Goal: Information Seeking & Learning: Learn about a topic

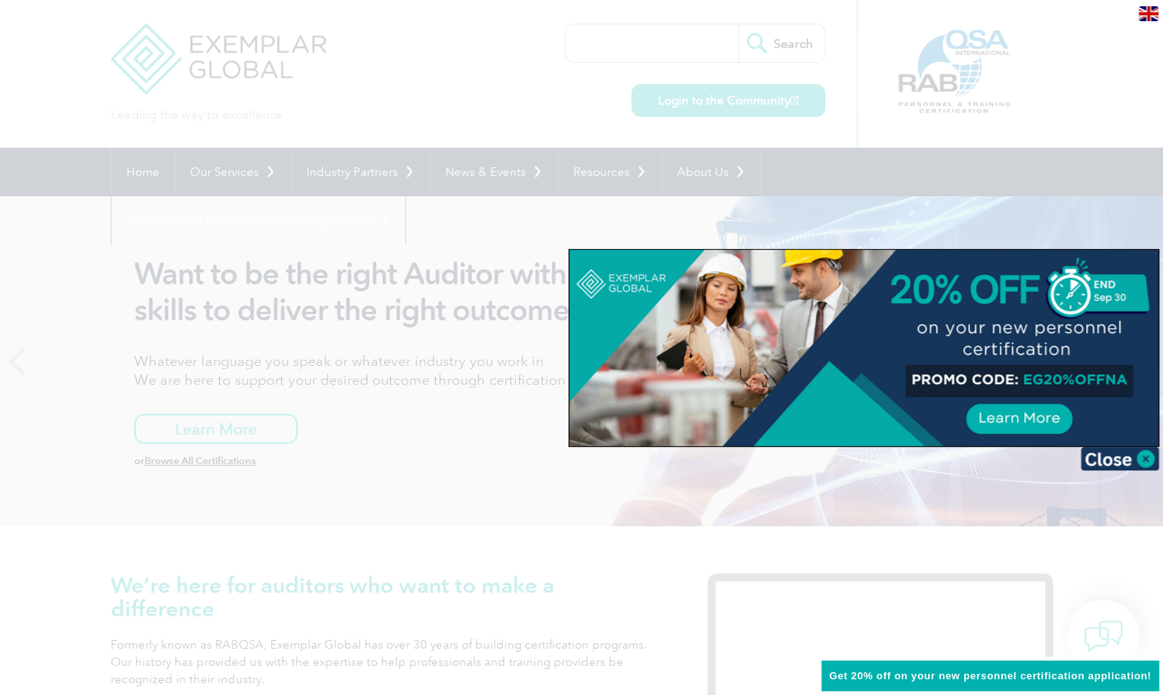
click at [1114, 451] on img at bounding box center [1119, 459] width 79 height 24
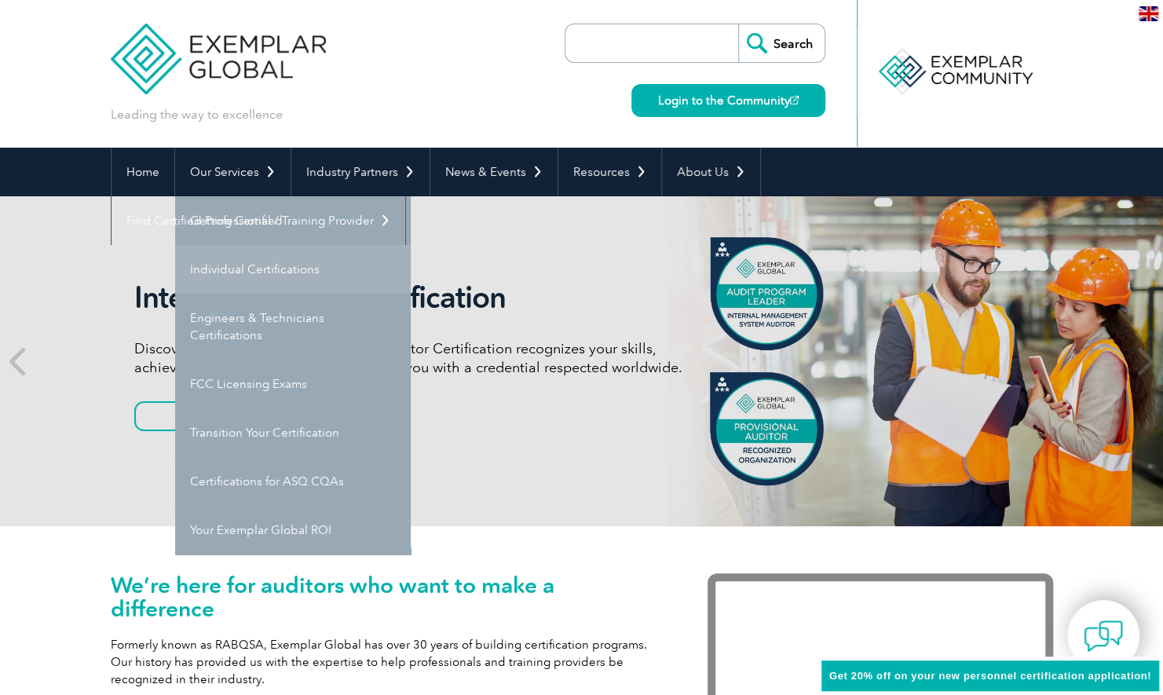
click at [233, 269] on link "Individual Certifications" at bounding box center [293, 269] width 236 height 49
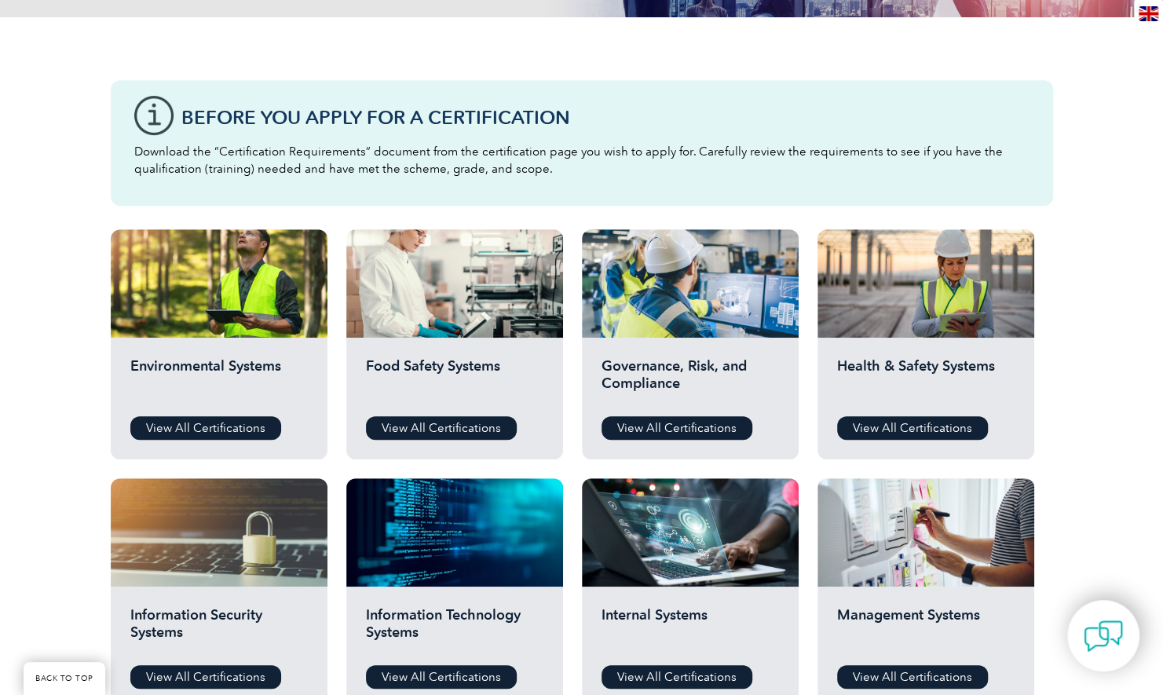
scroll to position [393, 0]
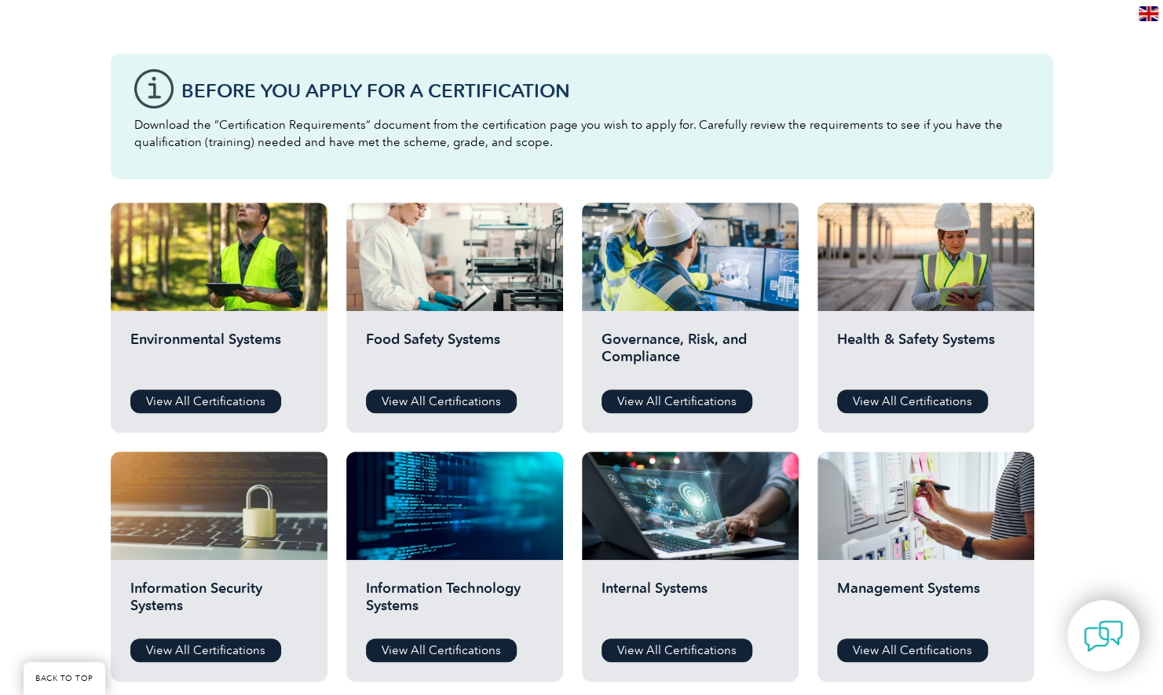
click at [1098, 265] on div "Before You Apply For a Certification Download the “Certification Requirements” …" at bounding box center [581, 618] width 1163 height 1255
click at [928, 397] on link "View All Certifications" at bounding box center [912, 401] width 151 height 24
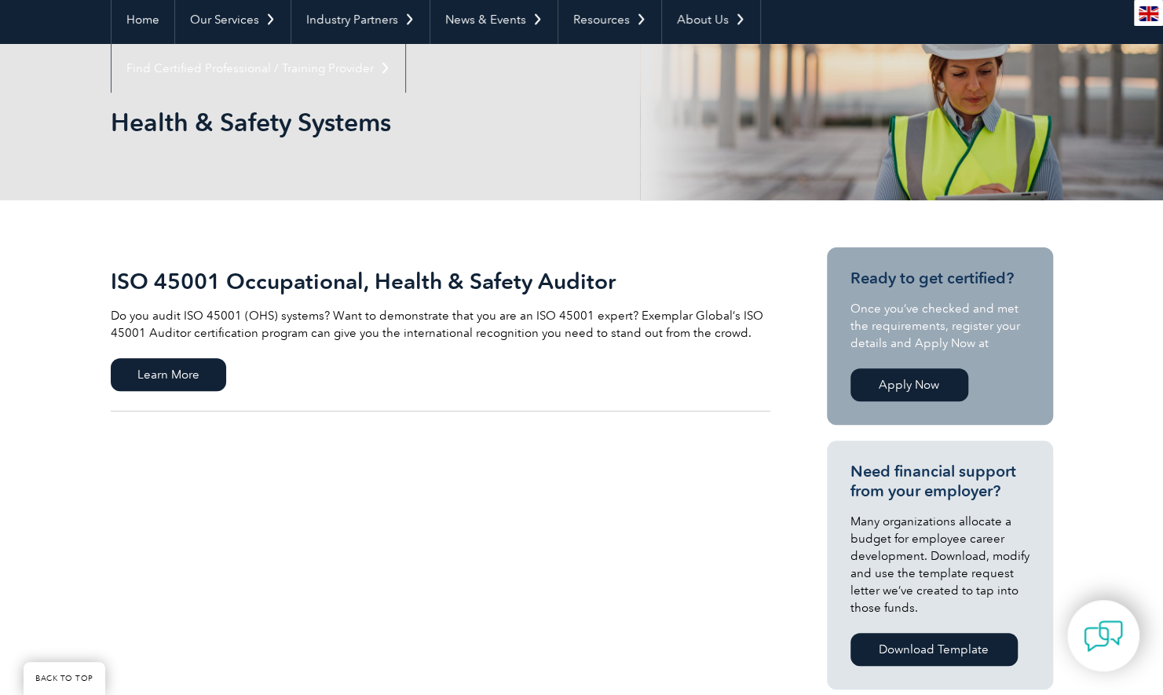
scroll to position [157, 0]
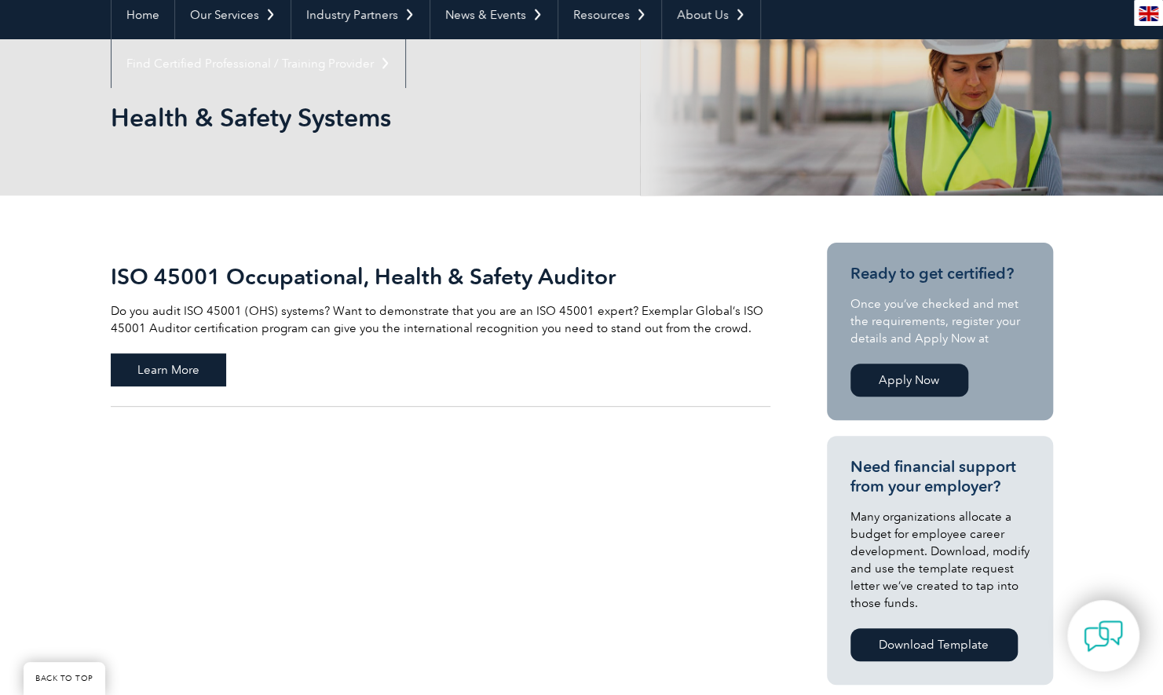
click at [153, 364] on span "Learn More" at bounding box center [168, 369] width 115 height 33
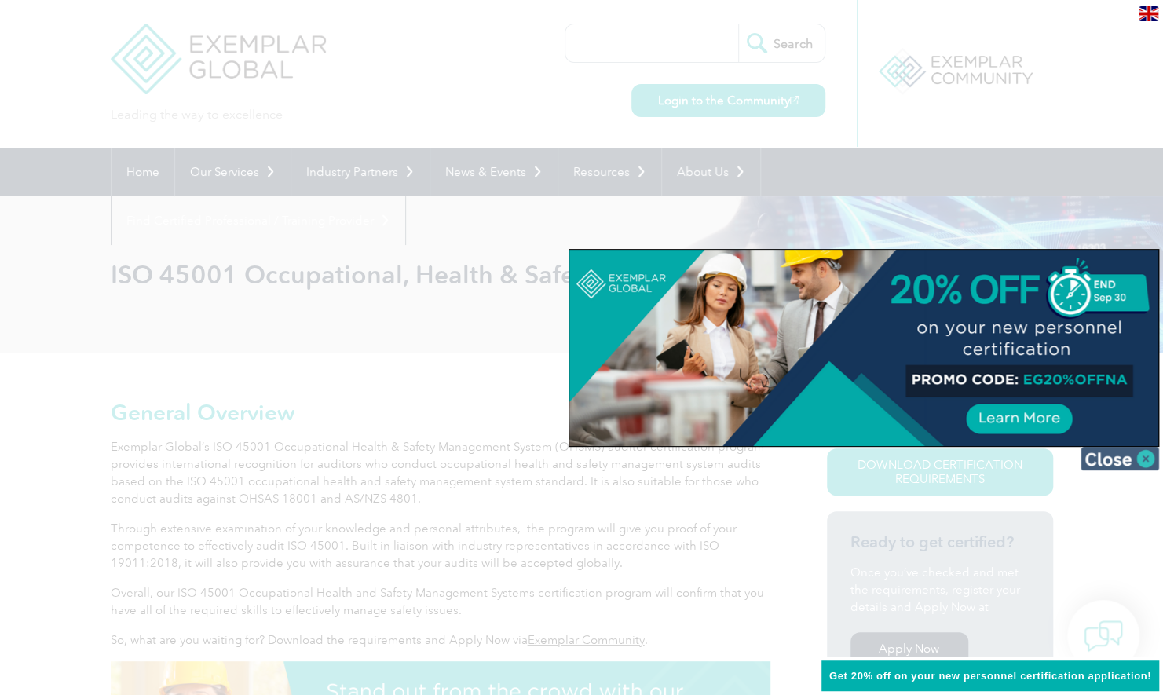
click at [1135, 462] on img at bounding box center [1119, 459] width 79 height 24
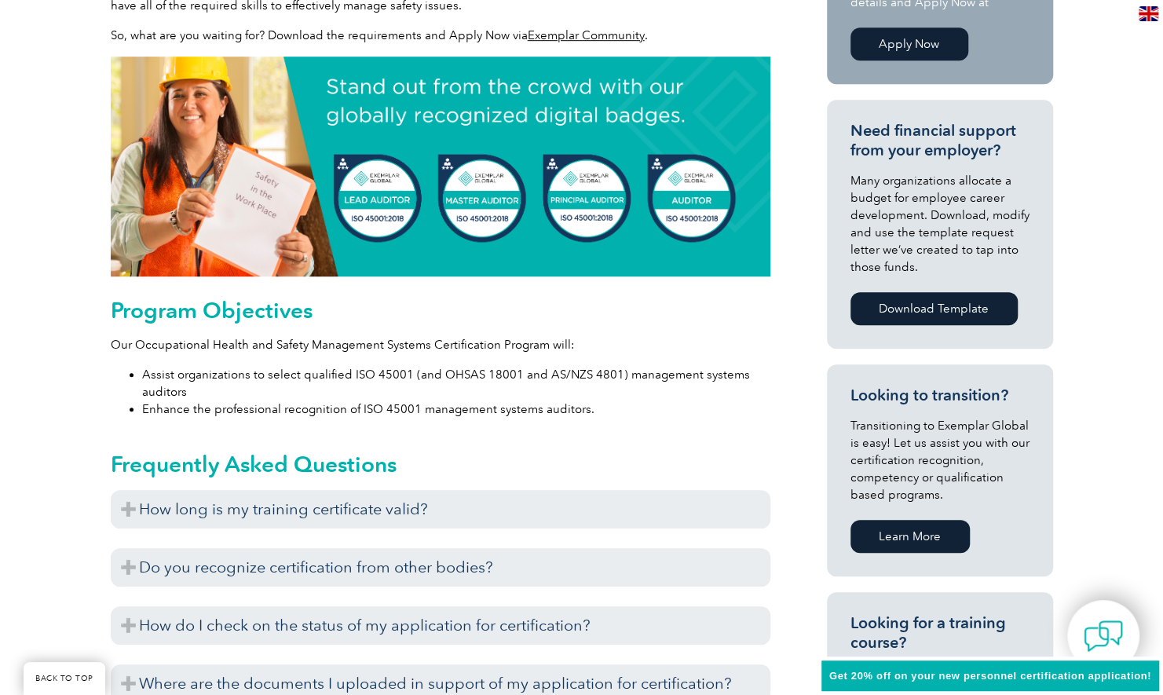
scroll to position [628, 0]
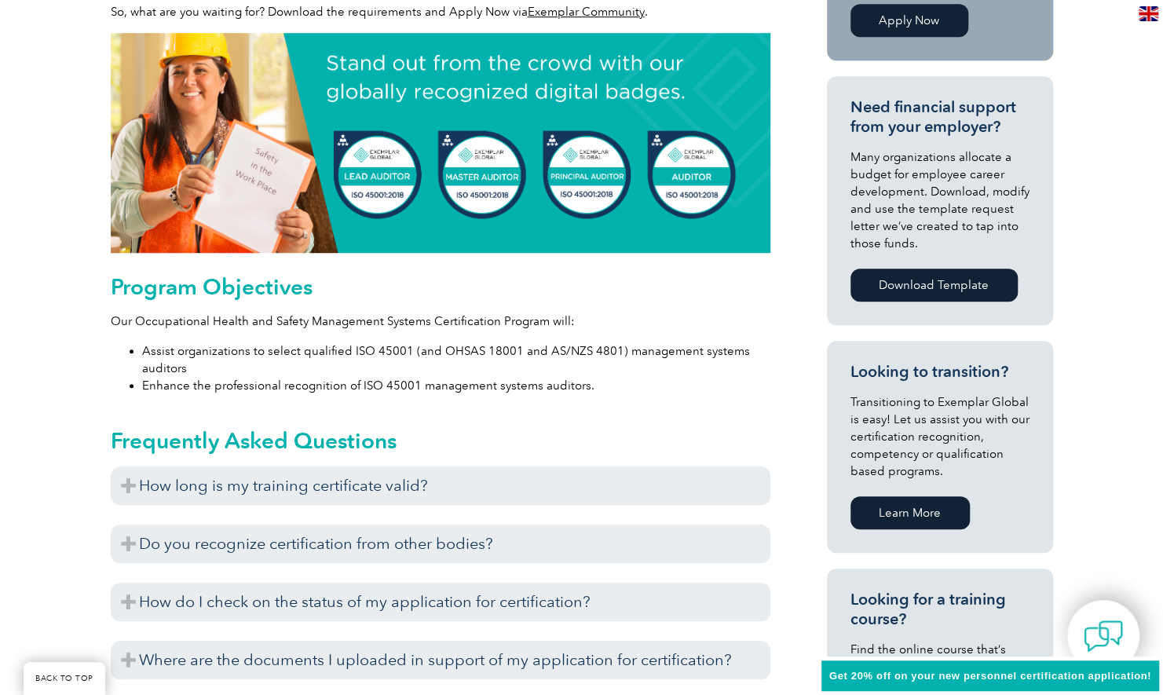
click at [65, 339] on div "General Overview Exemplar Global’s ISO 45001 Occupational Health & Safety Manag…" at bounding box center [581, 583] width 1163 height 1719
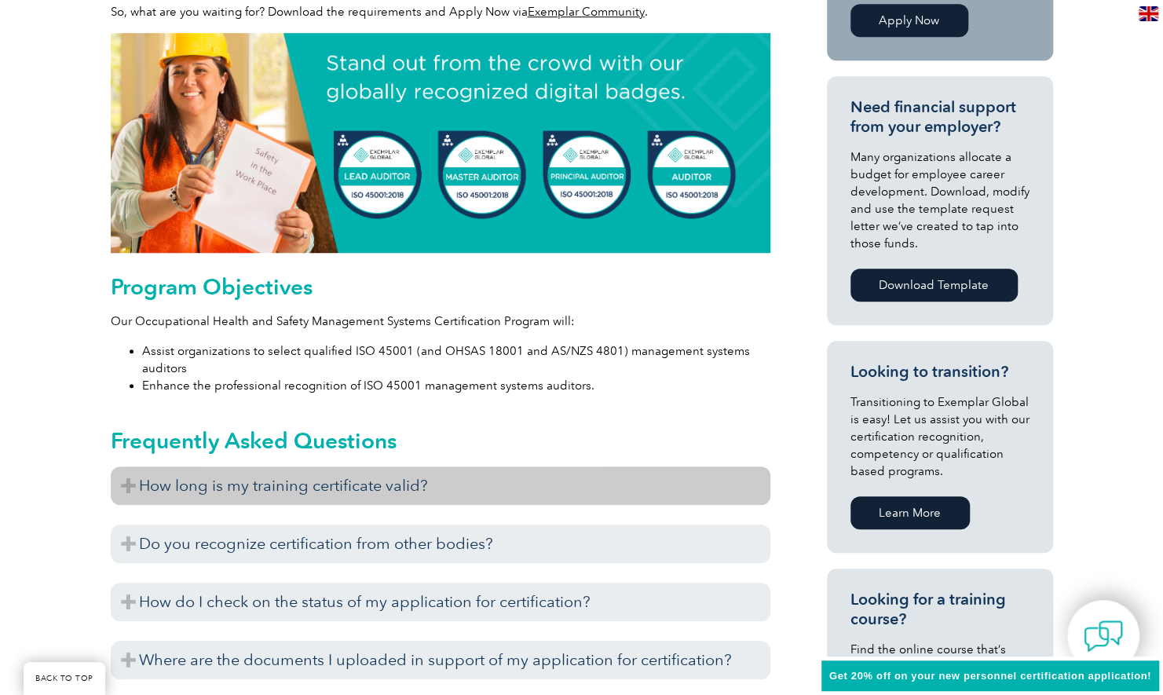
click at [243, 481] on h3 "How long is my training certificate valid?" at bounding box center [440, 485] width 659 height 38
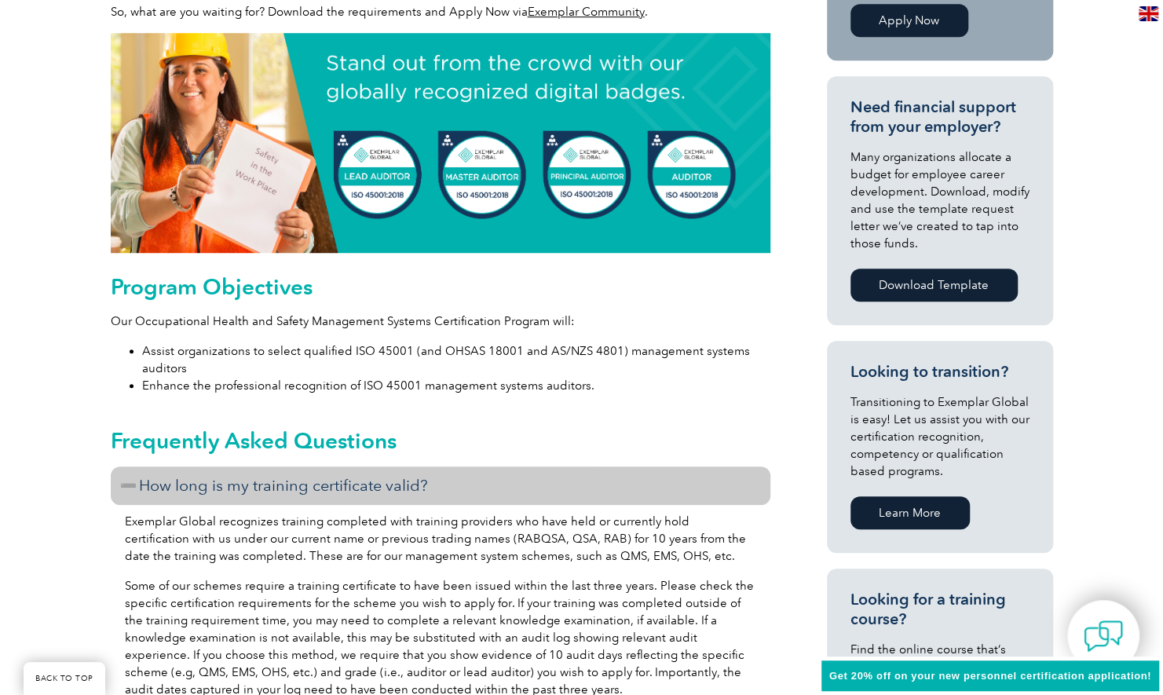
click at [28, 451] on div "General Overview Exemplar Global’s ISO 45001 Occupational Health & Safety Manag…" at bounding box center [581, 682] width 1163 height 1916
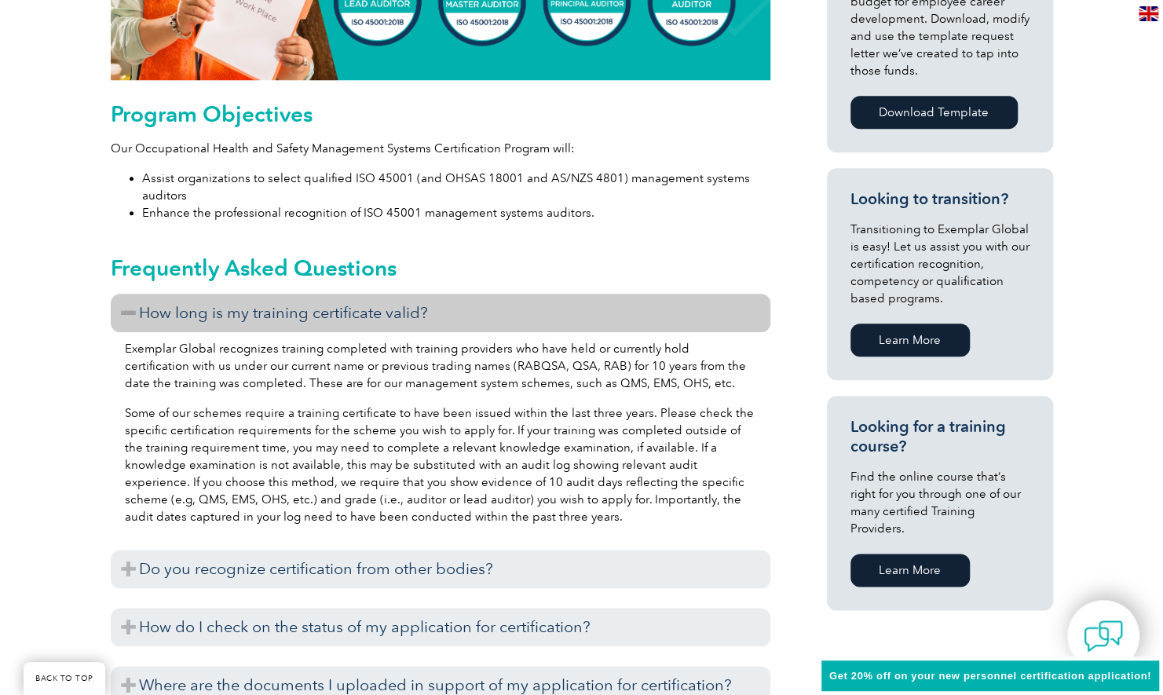
scroll to position [864, 0]
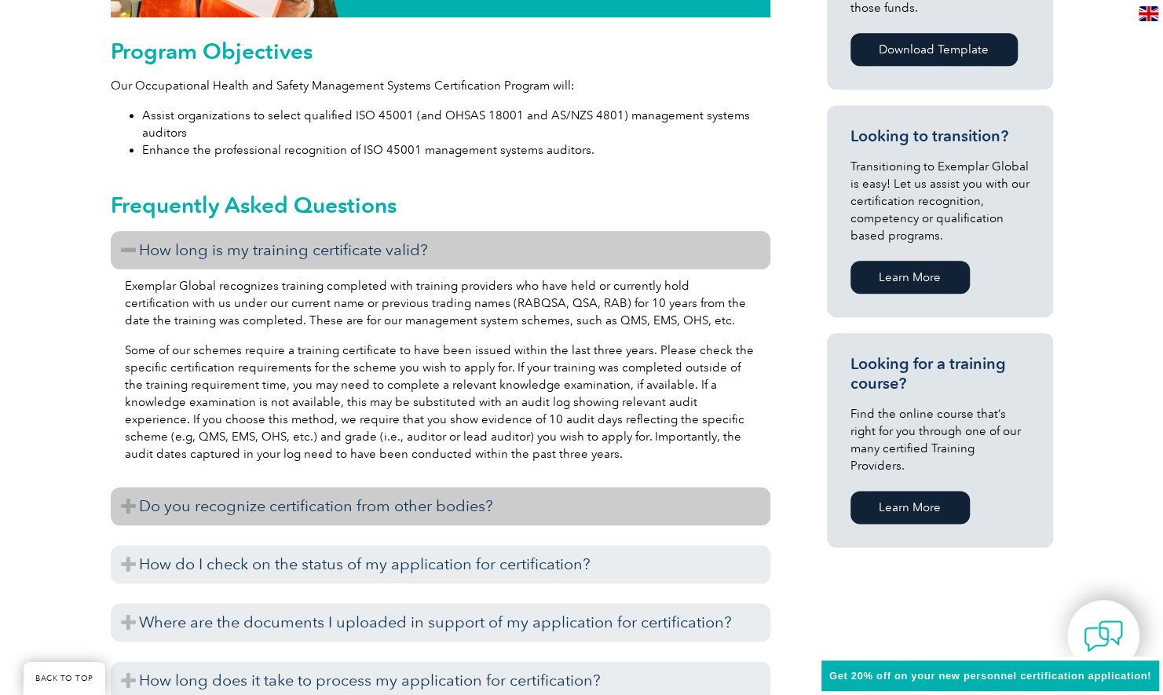
click at [190, 513] on h3 "Do you recognize certification from other bodies?" at bounding box center [440, 506] width 659 height 38
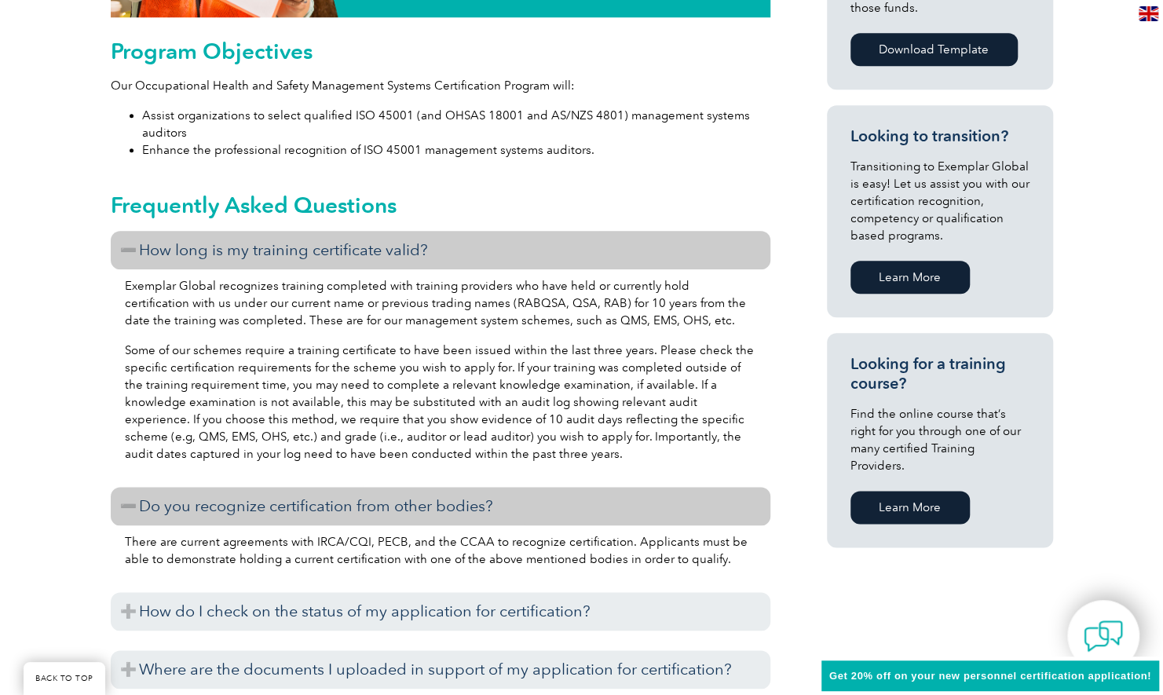
click at [199, 504] on h3 "Do you recognize certification from other bodies?" at bounding box center [440, 506] width 659 height 38
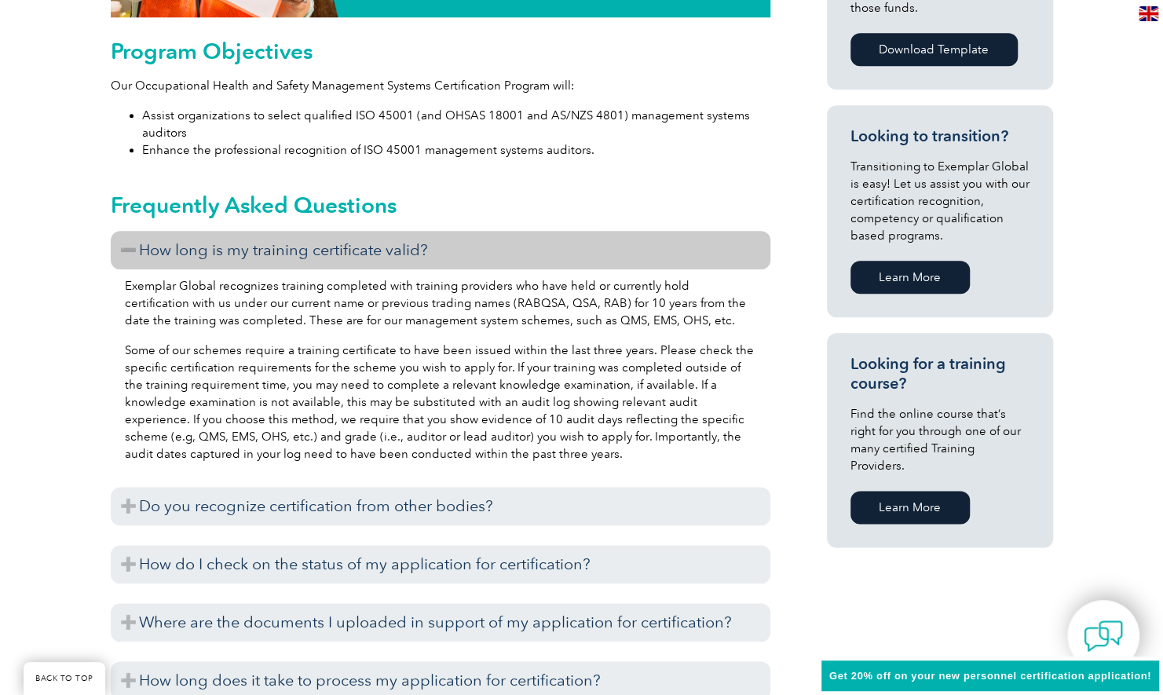
click at [165, 247] on h3 "How long is my training certificate valid?" at bounding box center [440, 250] width 659 height 38
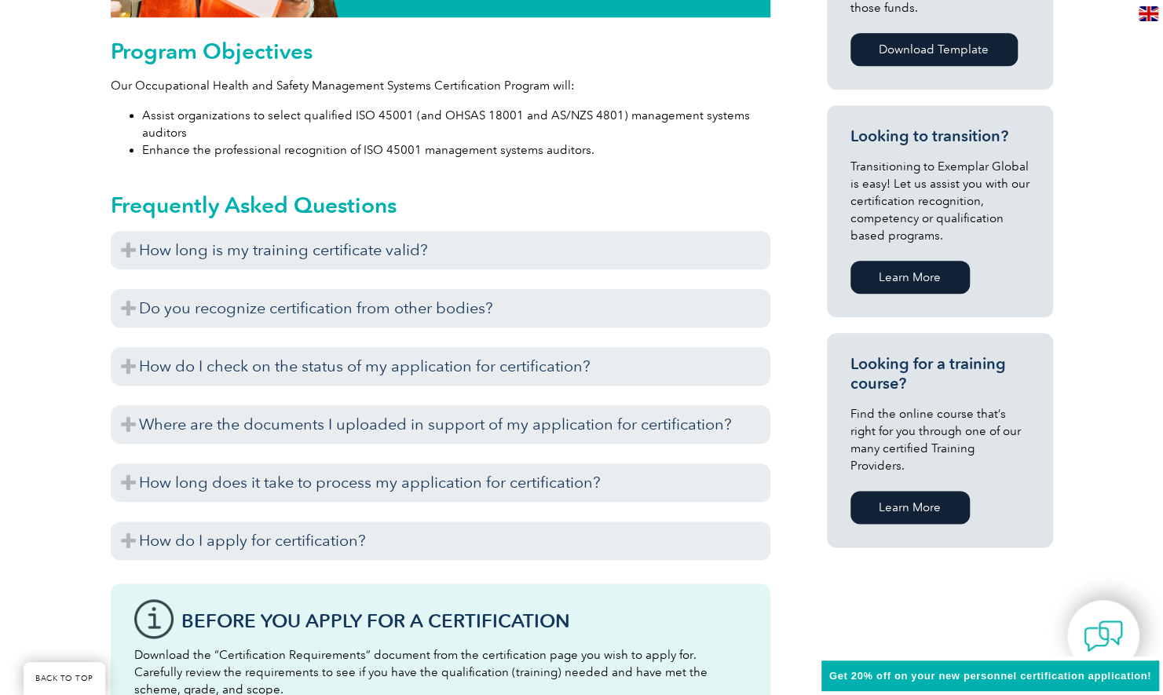
click at [41, 369] on div "General Overview Exemplar Global’s ISO 45001 Occupational Health & Safety Manag…" at bounding box center [581, 348] width 1163 height 1719
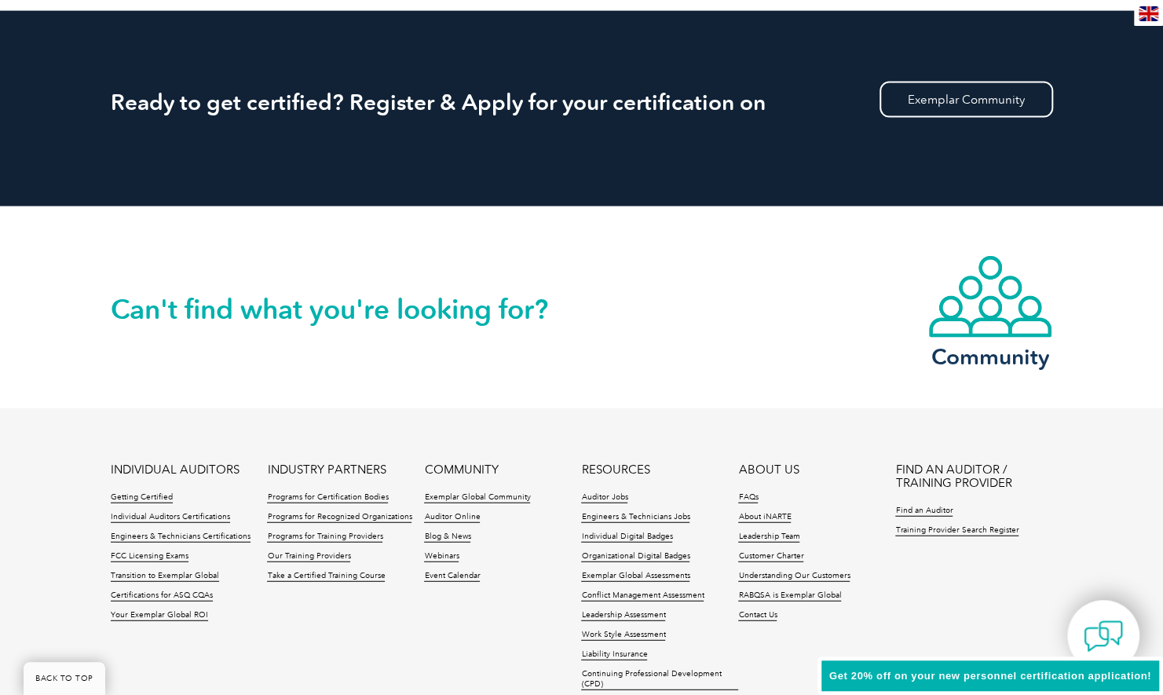
scroll to position [2120, 0]
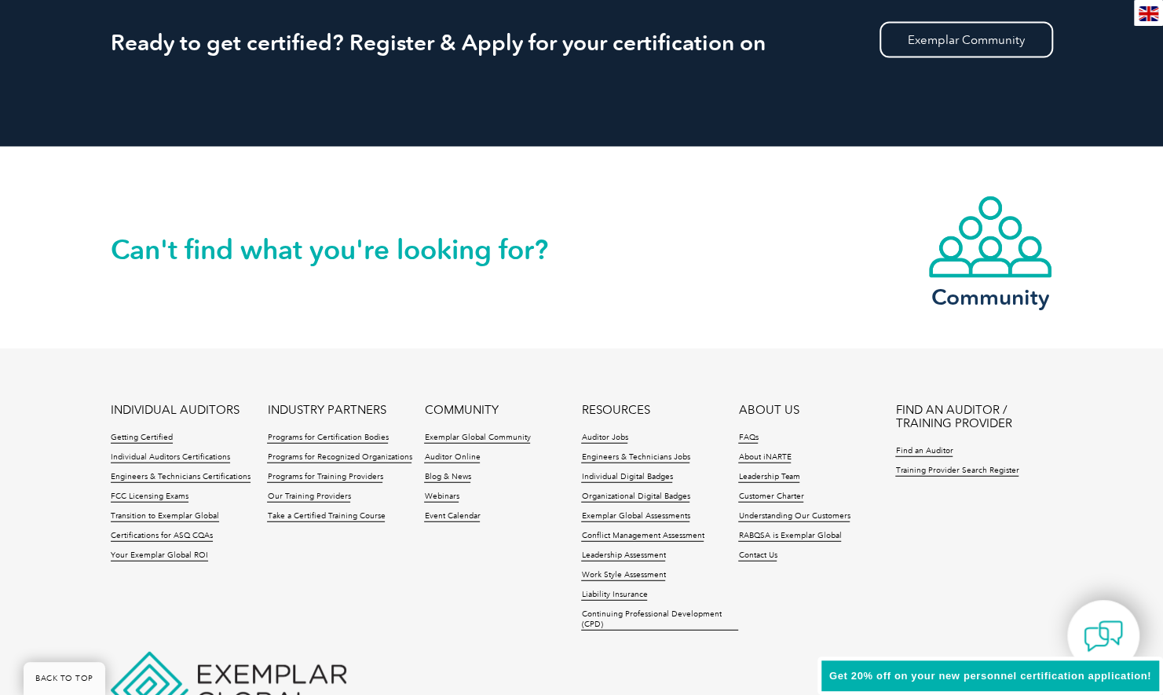
click at [1159, 611] on footer "INDIVIDUAL AUDITORS Getting Certified Individual Auditors Certifications Engine…" at bounding box center [581, 558] width 1163 height 418
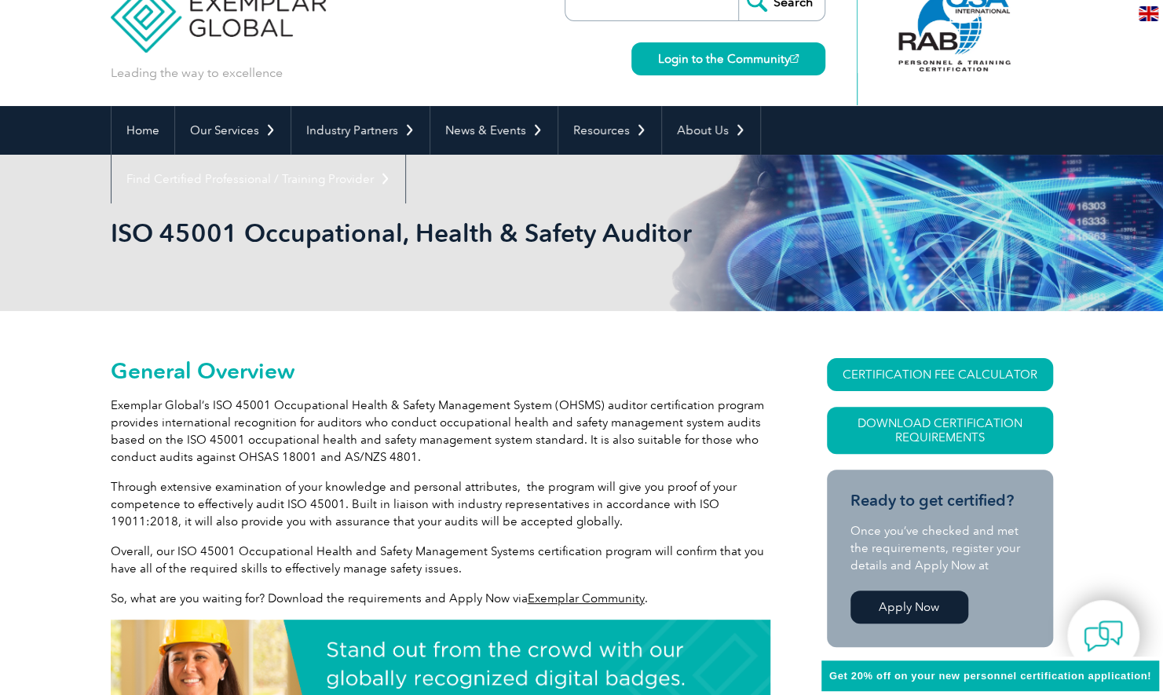
scroll to position [0, 0]
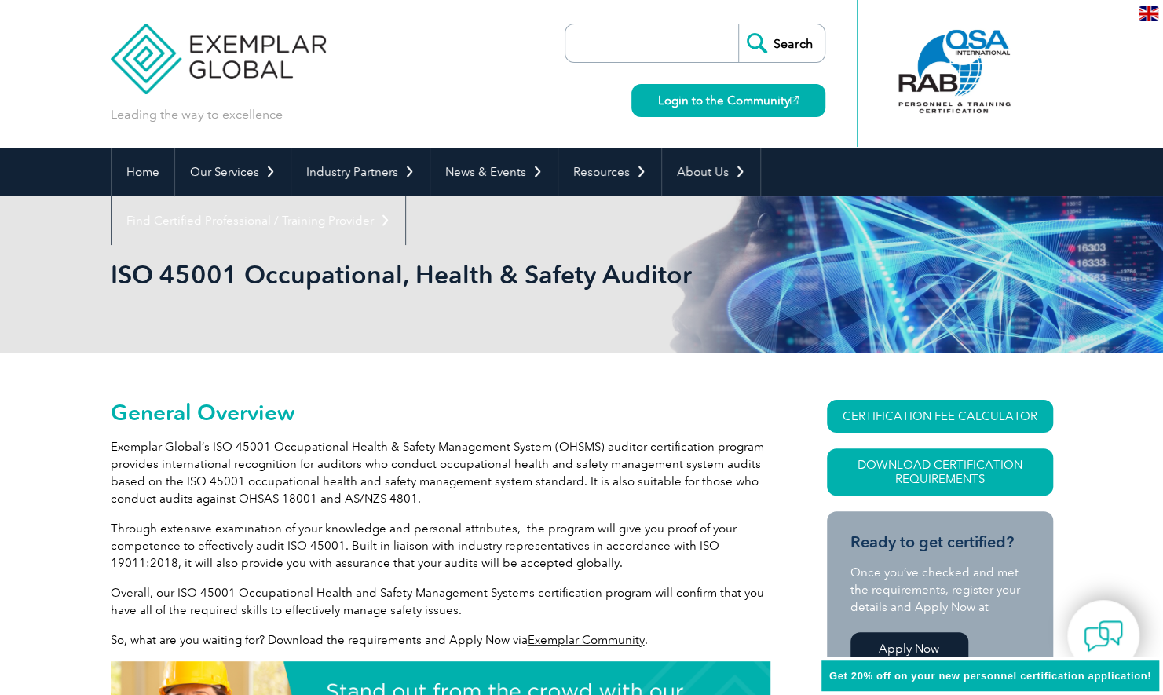
click at [664, 38] on input "search" at bounding box center [655, 43] width 165 height 38
paste input "TPECS"
type input "TPECS"
click at [770, 44] on input "Search" at bounding box center [781, 43] width 86 height 38
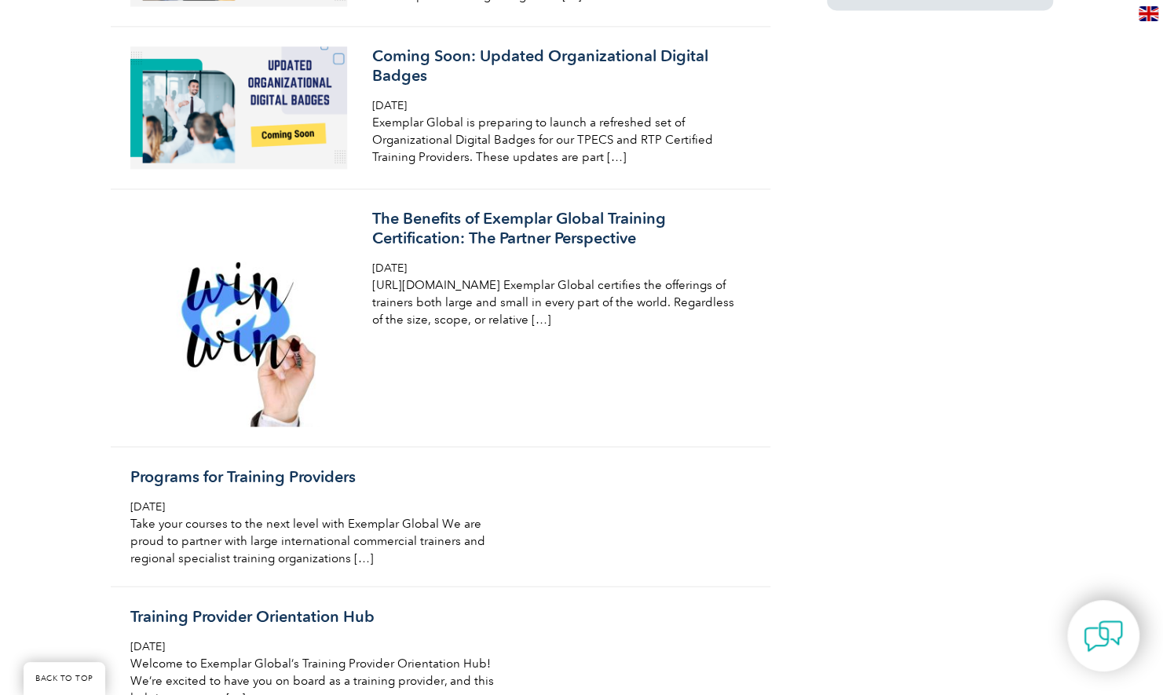
scroll to position [1335, 0]
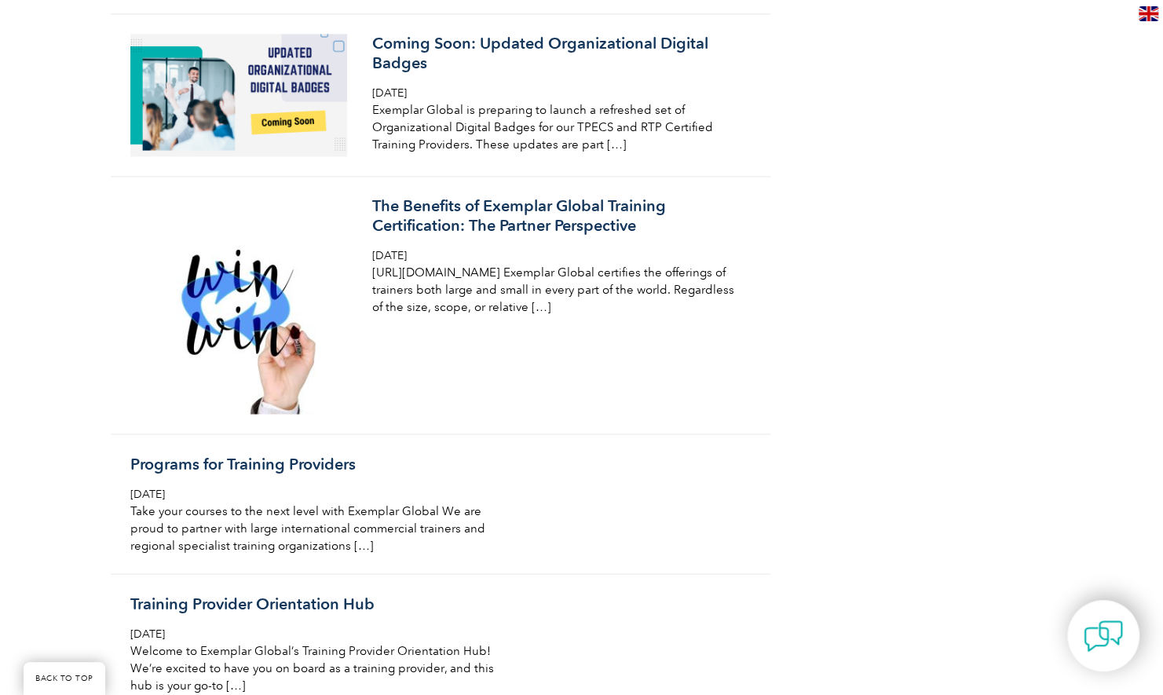
click at [25, 412] on div "Important Information for All TPECS Certified Training Providers Offering the A…" at bounding box center [581, 644] width 1163 height 3187
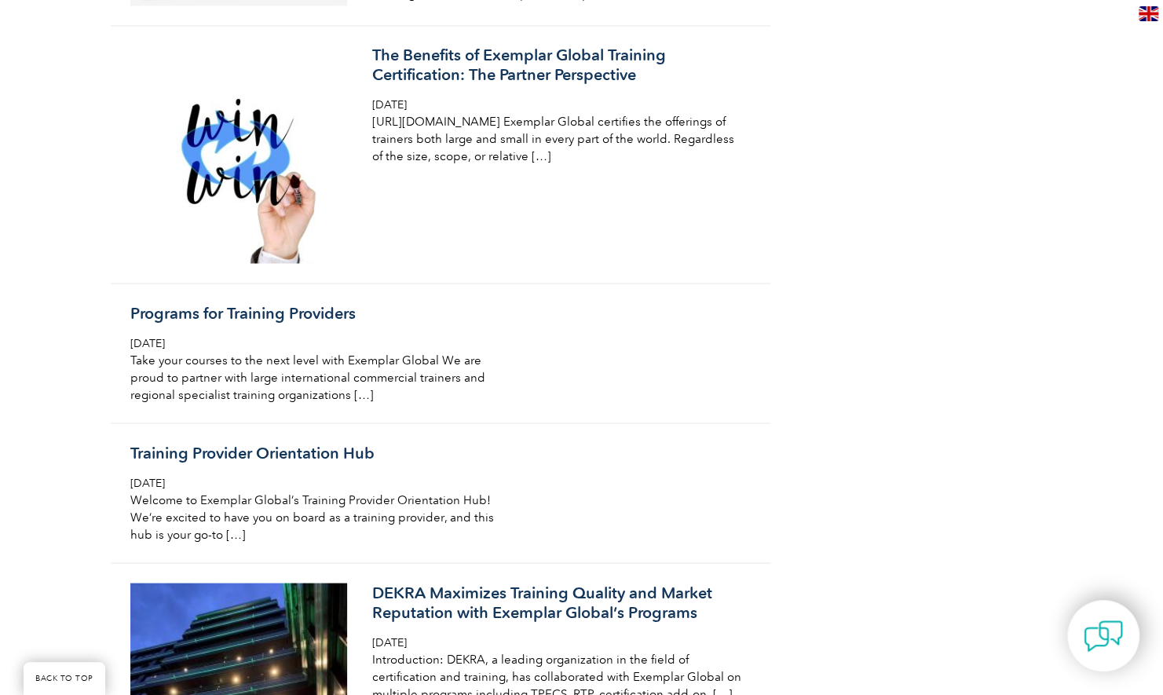
scroll to position [1492, 0]
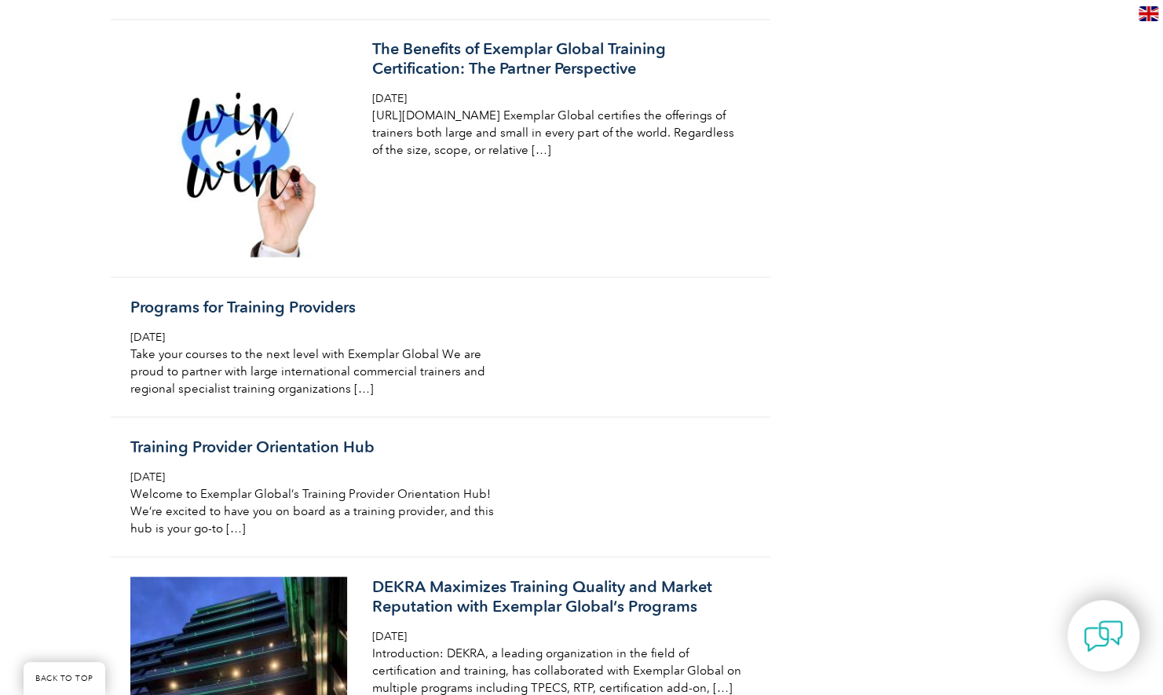
click at [18, 424] on div "Important Information for All TPECS Certified Training Providers Offering the A…" at bounding box center [581, 487] width 1163 height 3187
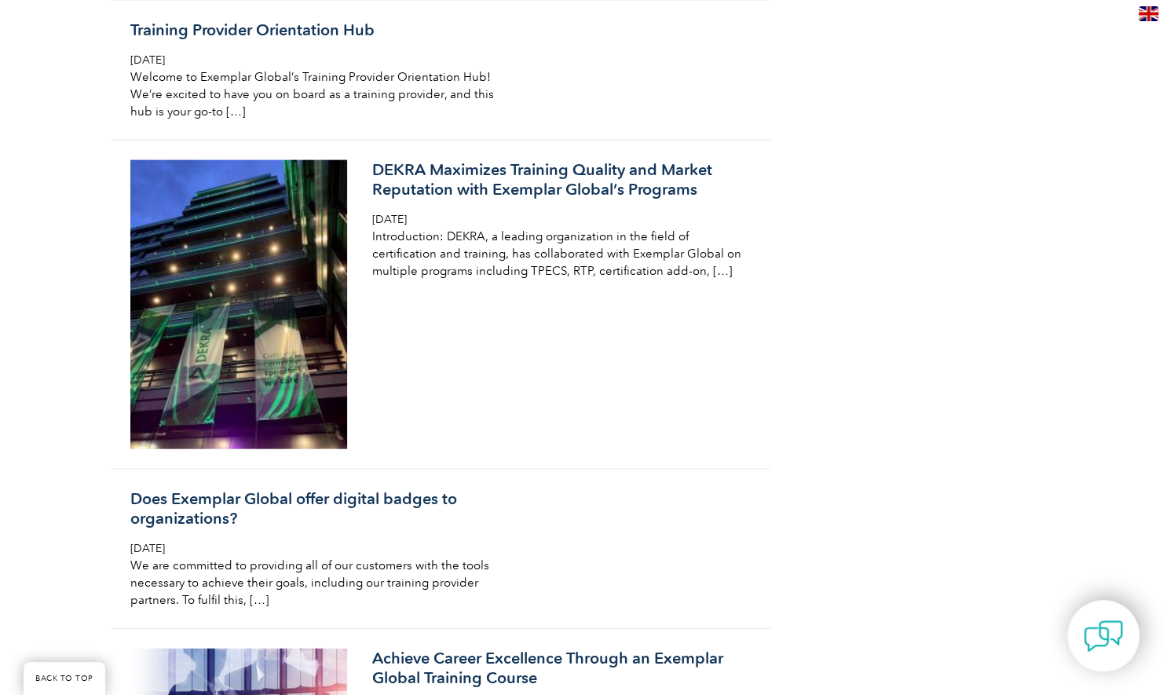
scroll to position [1963, 0]
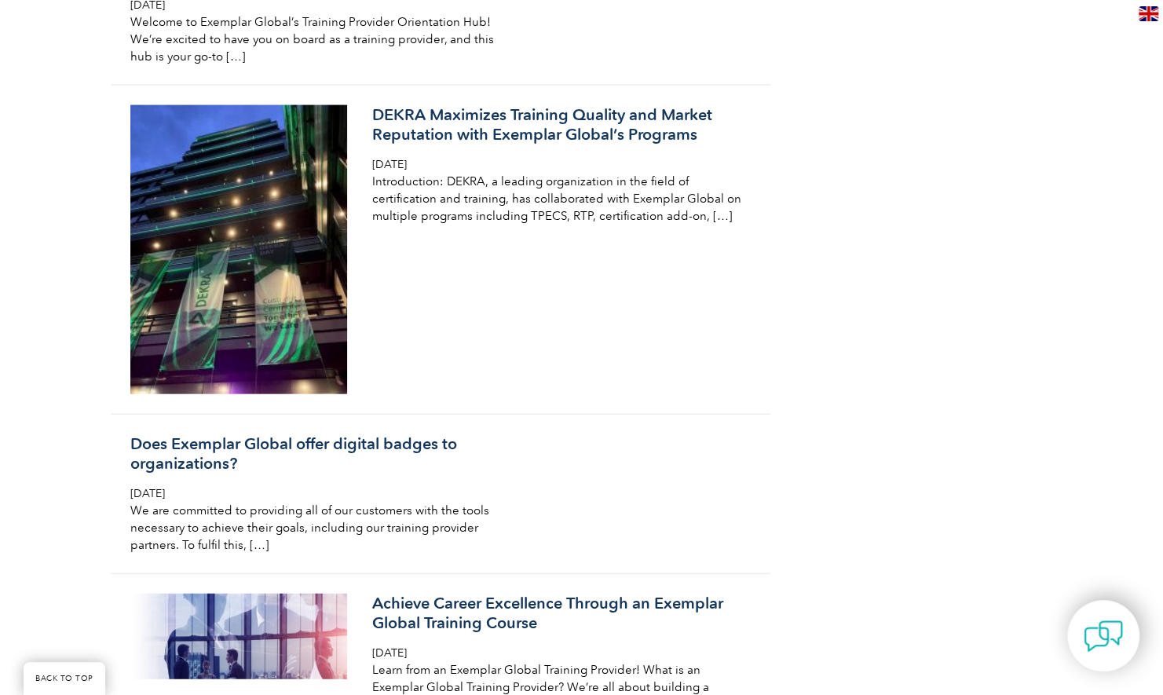
click at [19, 396] on div "Important Information for All TPECS Certified Training Providers Offering the A…" at bounding box center [581, 16] width 1163 height 3187
click at [22, 402] on div "Important Information for All TPECS Certified Training Providers Offering the A…" at bounding box center [581, 16] width 1163 height 3187
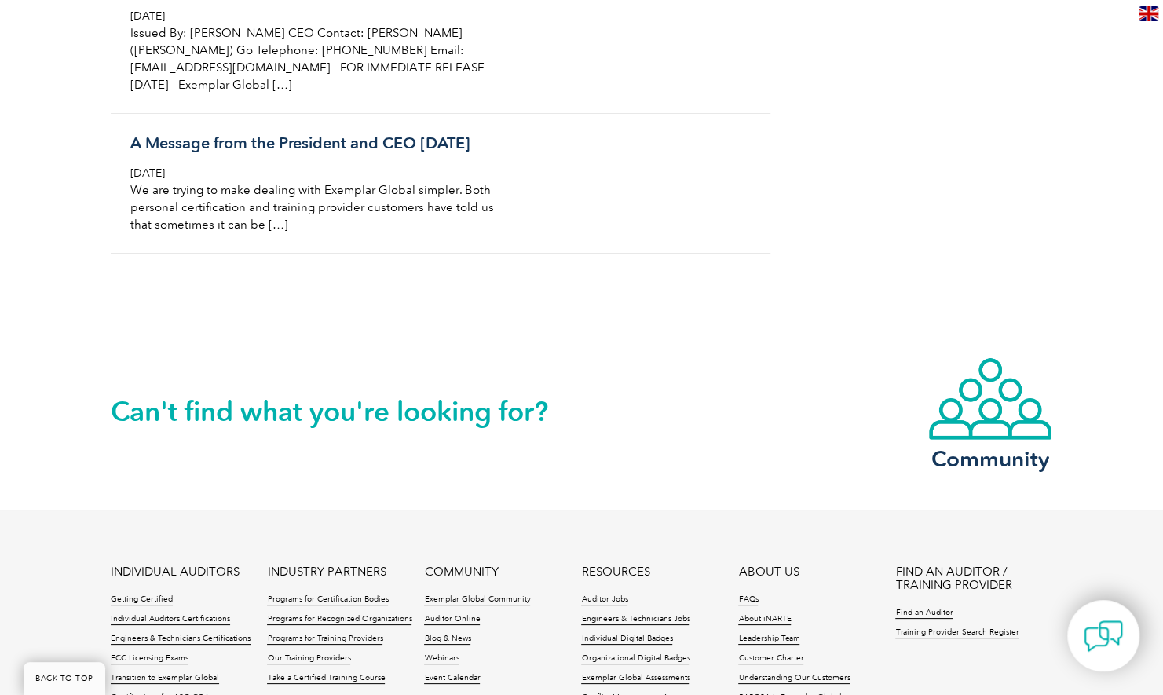
scroll to position [3297, 0]
